Goal: Task Accomplishment & Management: Use online tool/utility

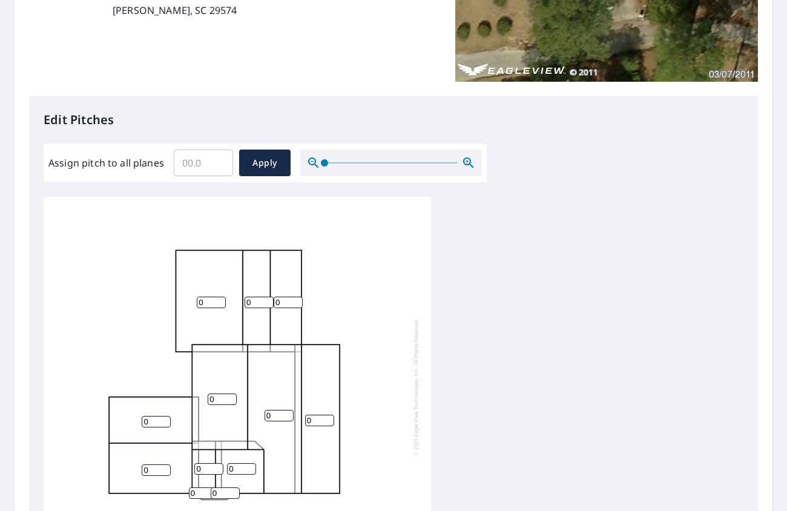
scroll to position [242, 0]
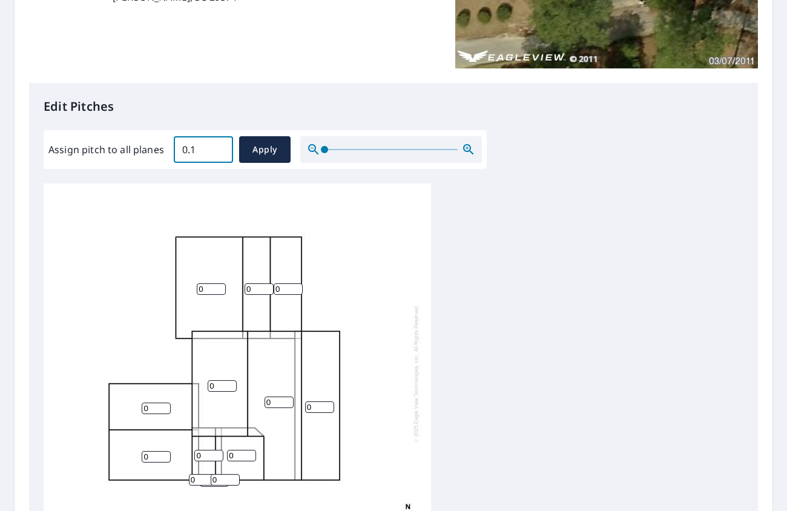
click at [214, 146] on input "0.1" at bounding box center [203, 150] width 59 height 34
click at [220, 145] on input "0.2" at bounding box center [203, 150] width 59 height 34
click at [220, 145] on input "0.3" at bounding box center [203, 150] width 59 height 34
drag, startPoint x: 211, startPoint y: 147, endPoint x: 162, endPoint y: 147, distance: 49.1
click at [162, 147] on div "Assign pitch to all planes 0.3 ​ Apply" at bounding box center [265, 149] width 434 height 27
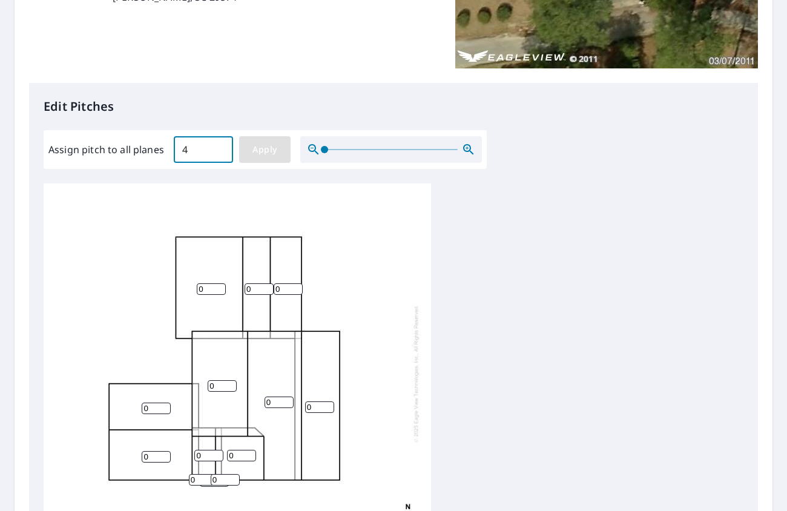
type input "4"
click at [270, 147] on span "Apply" at bounding box center [265, 149] width 32 height 15
type input "4"
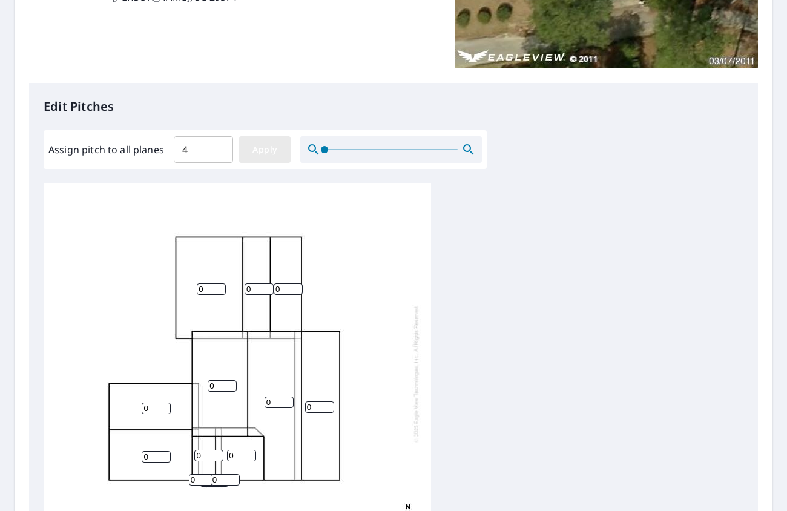
type input "4"
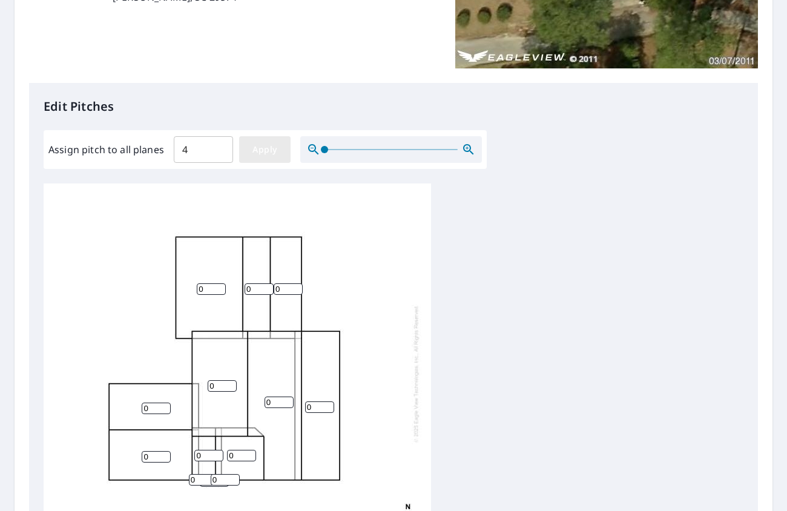
type input "4"
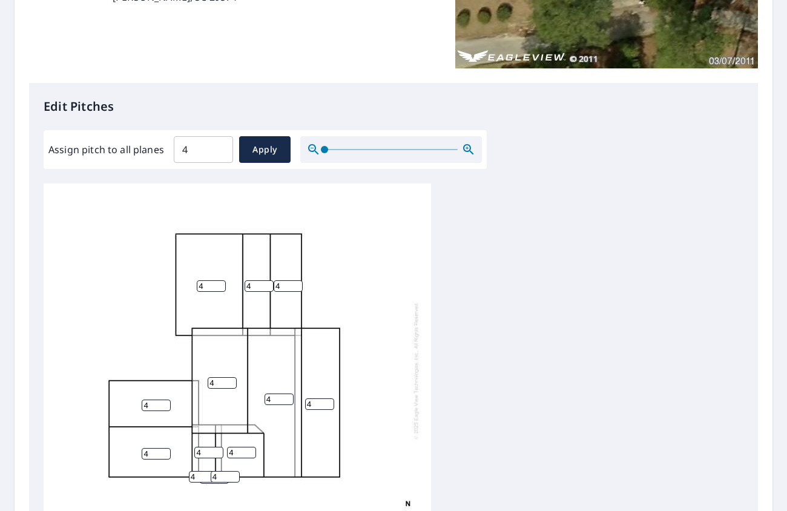
scroll to position [448, 0]
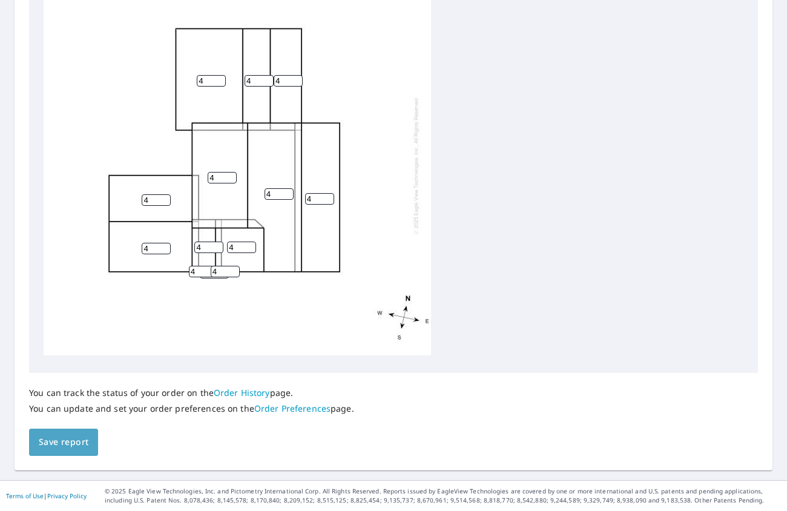
click at [38, 446] on button "Save report" at bounding box center [63, 442] width 69 height 27
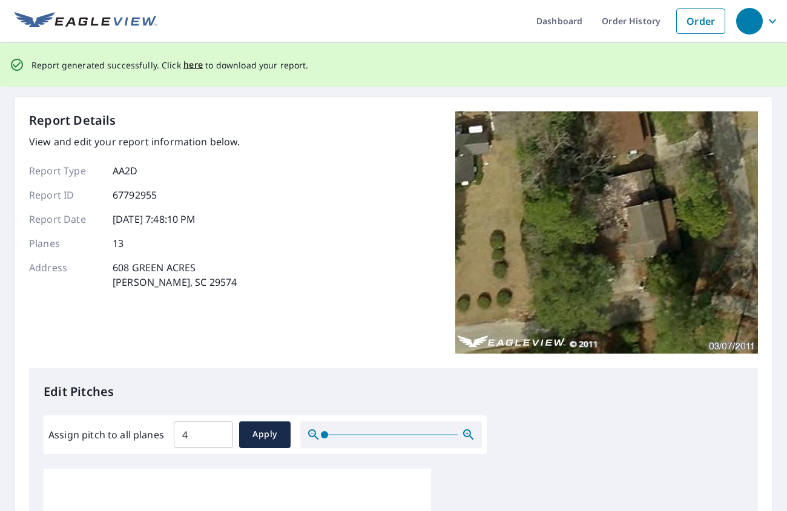
scroll to position [0, 0]
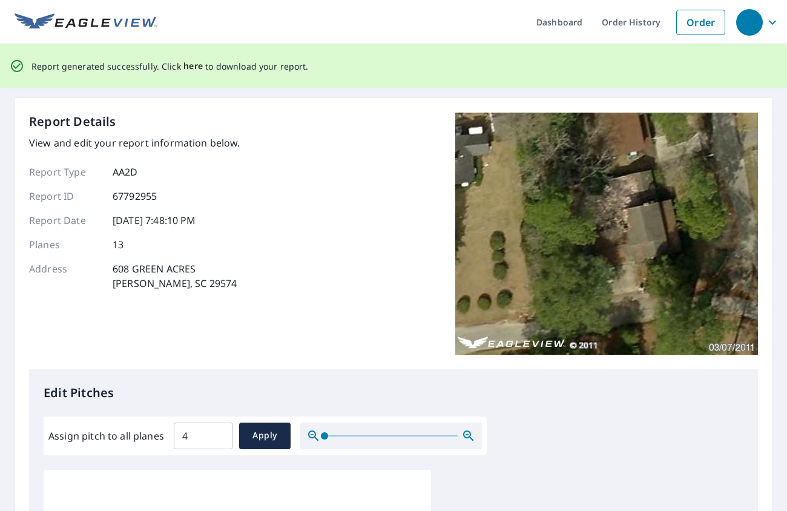
click at [186, 62] on span "here" at bounding box center [194, 66] width 20 height 15
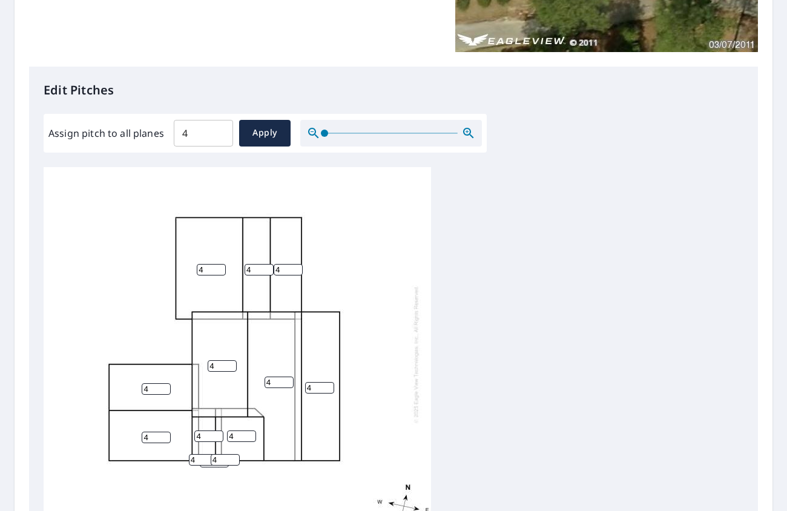
scroll to position [259, 0]
